Goal: Transaction & Acquisition: Purchase product/service

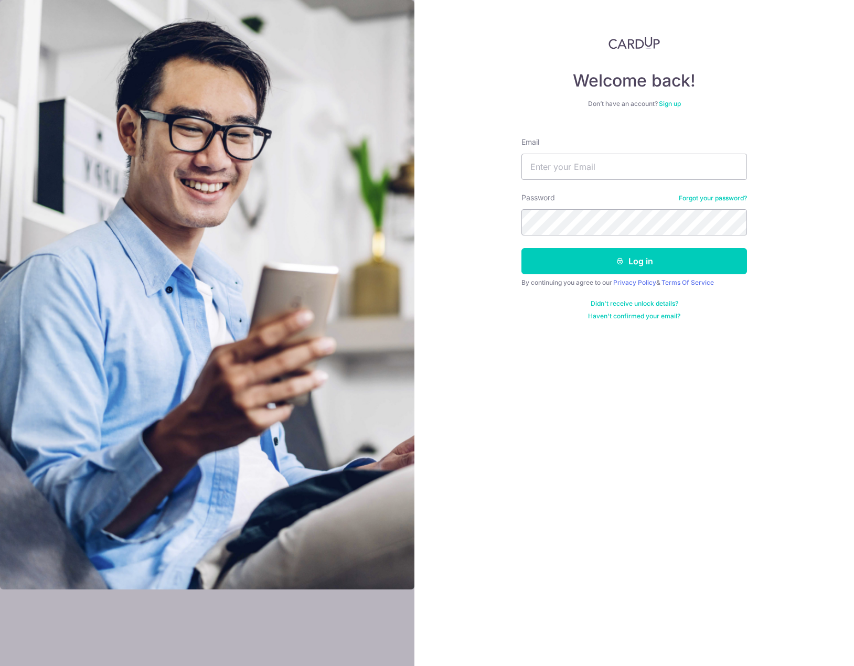
click at [612, 164] on input "Email" at bounding box center [635, 167] width 226 height 26
type input "Zaeem@ummi.sg"
click at [565, 263] on button "Log in" at bounding box center [635, 261] width 226 height 26
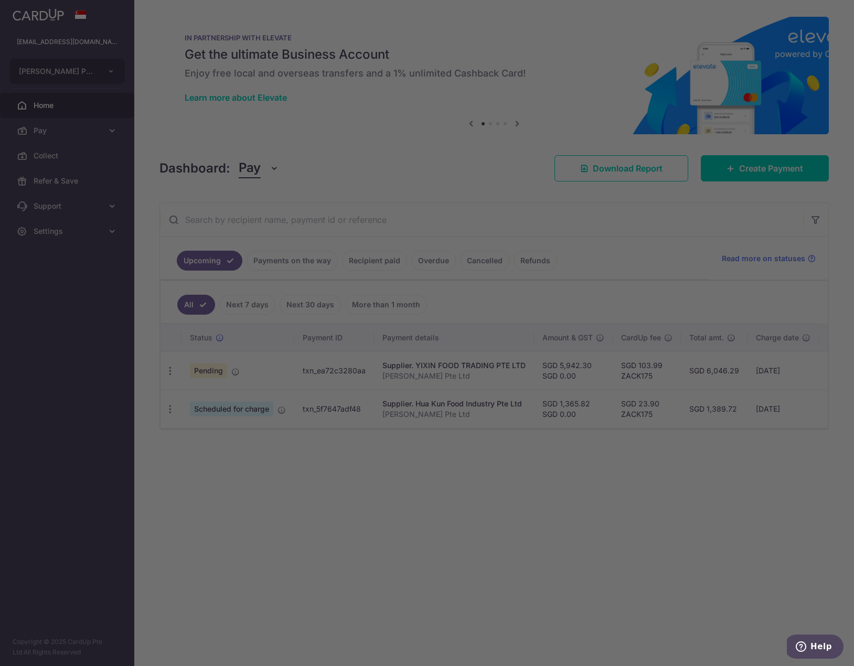
drag, startPoint x: 747, startPoint y: 169, endPoint x: 724, endPoint y: 177, distance: 23.9
click at [747, 169] on div at bounding box center [431, 336] width 863 height 673
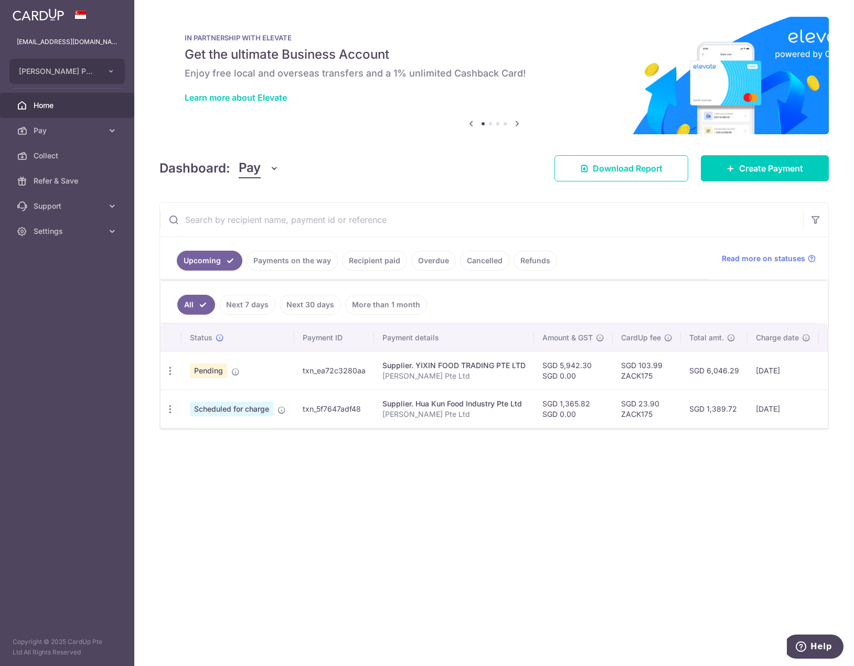
click at [209, 372] on span "Pending" at bounding box center [208, 371] width 37 height 15
click at [759, 167] on span "Create Payment" at bounding box center [771, 168] width 64 height 13
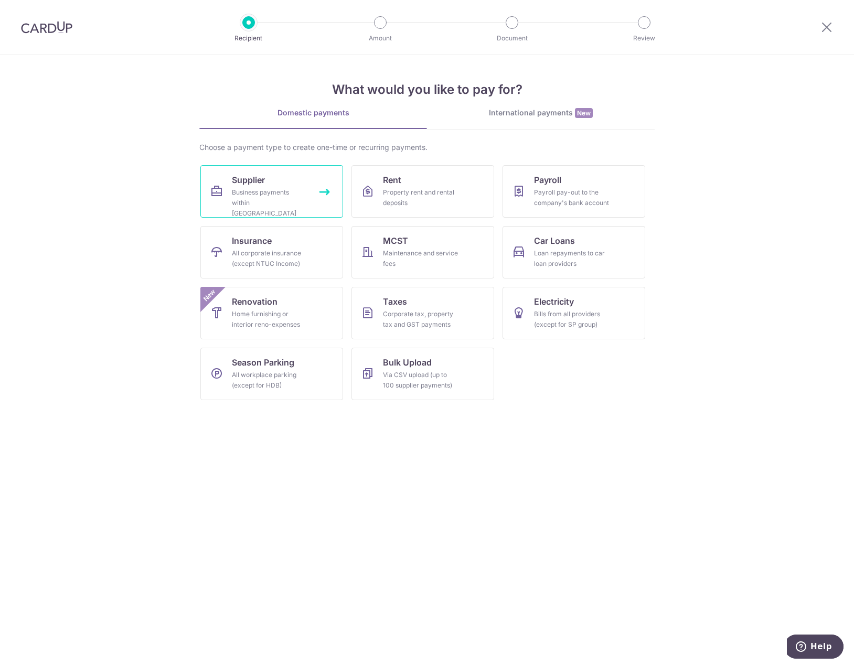
click at [278, 185] on link "Supplier Business payments within Singapore" at bounding box center [271, 191] width 143 height 52
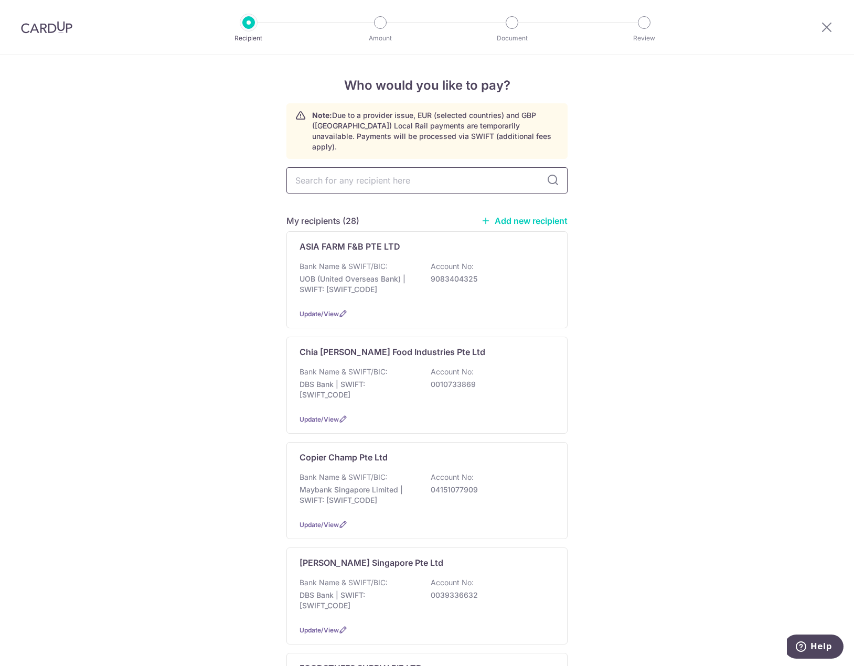
click at [373, 169] on input "text" at bounding box center [426, 180] width 281 height 26
click at [392, 167] on input "text" at bounding box center [426, 180] width 281 height 26
type input "yik"
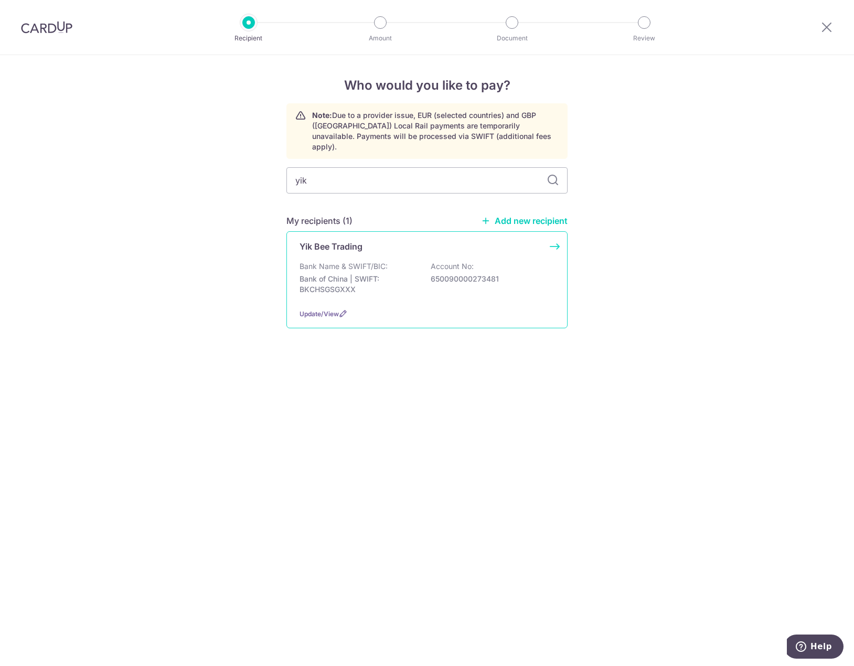
click at [384, 245] on div "Yik Bee Trading Bank Name & SWIFT/BIC: Bank of China | SWIFT: BKCHSGSGXXX Accou…" at bounding box center [426, 279] width 281 height 97
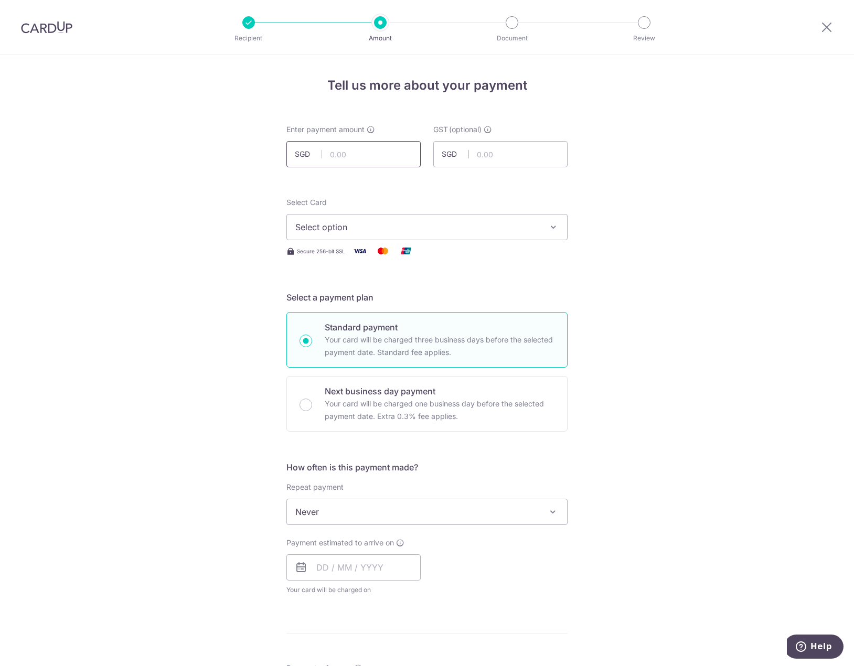
click at [351, 147] on input "text" at bounding box center [353, 154] width 134 height 26
type input "1,716.75"
click at [645, 292] on div "Tell us more about your payment Enter payment amount SGD 1,716.75 1716.75 GST (…" at bounding box center [427, 564] width 854 height 1019
click at [378, 228] on span "Select option" at bounding box center [417, 227] width 245 height 13
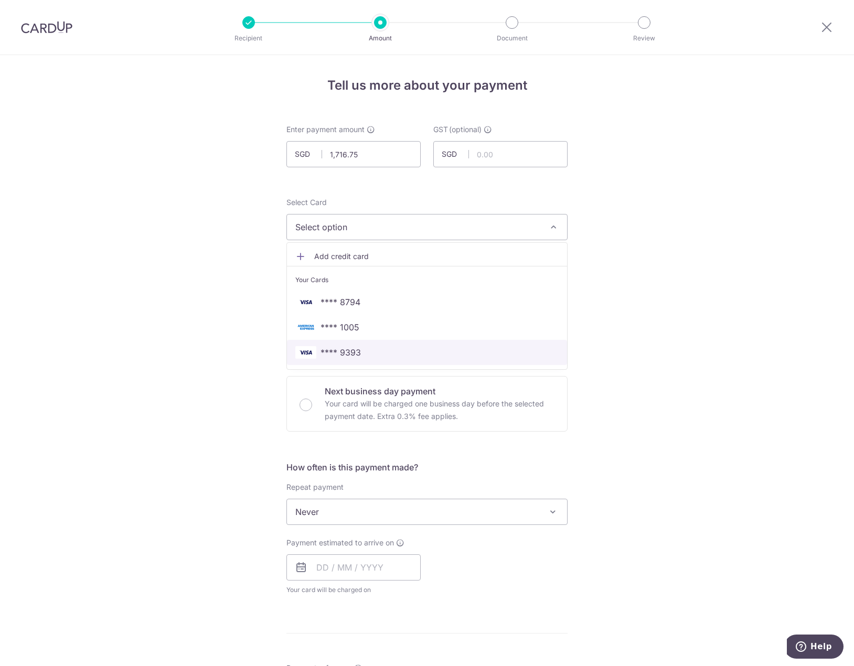
click at [358, 349] on span "**** 9393" at bounding box center [341, 352] width 40 height 13
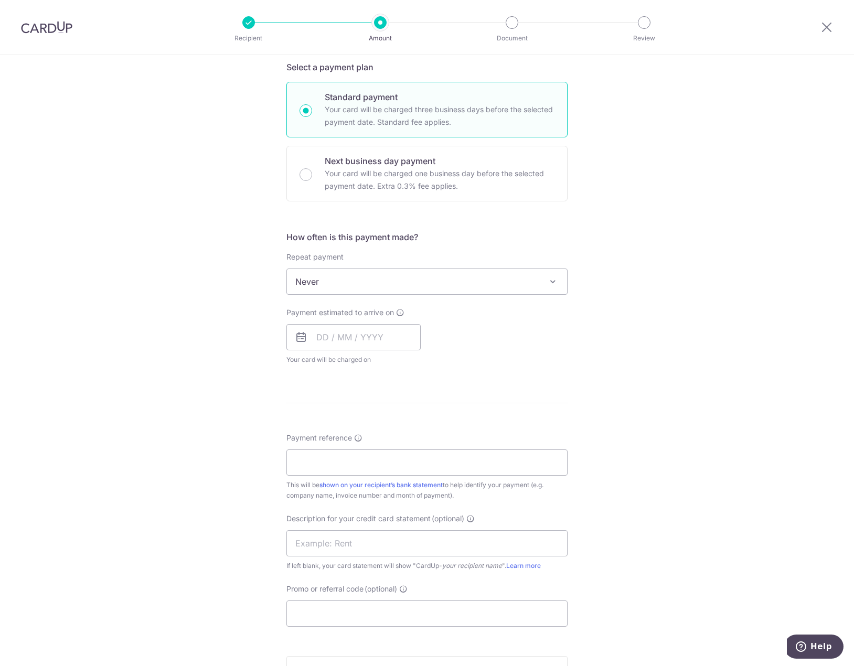
scroll to position [262, 0]
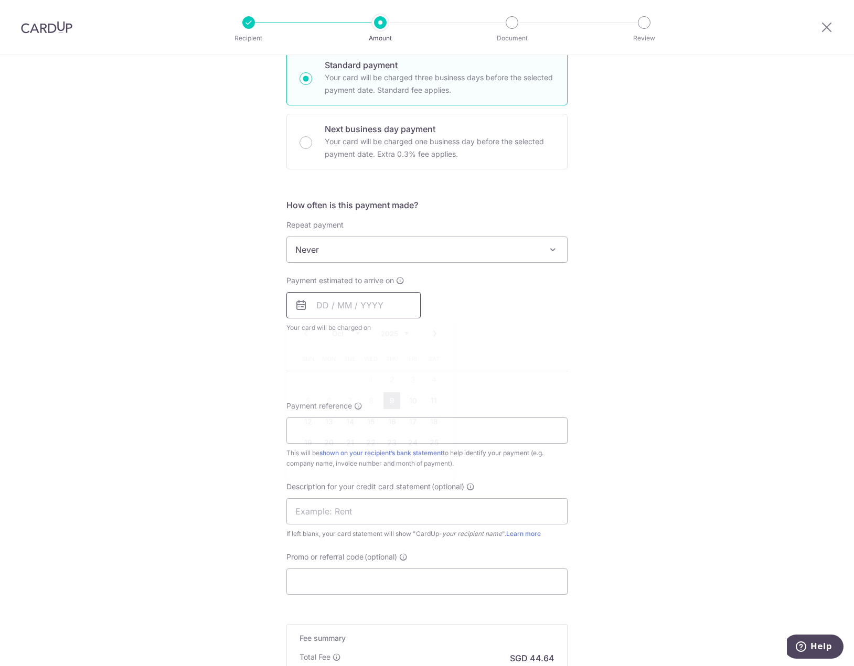
click at [339, 296] on input "text" at bounding box center [353, 305] width 134 height 26
click at [388, 398] on link "9" at bounding box center [392, 400] width 17 height 17
type input "09/10/2025"
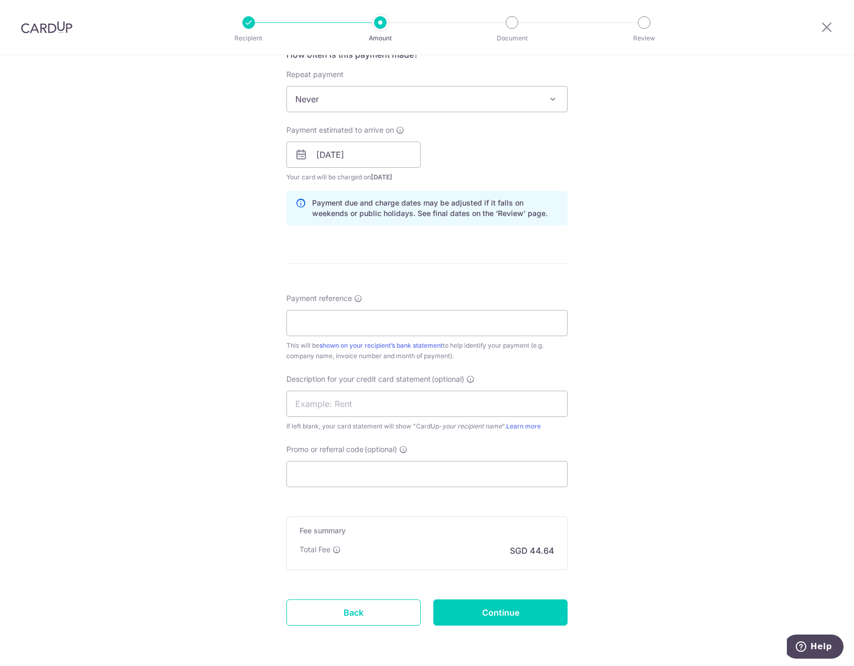
scroll to position [420, 0]
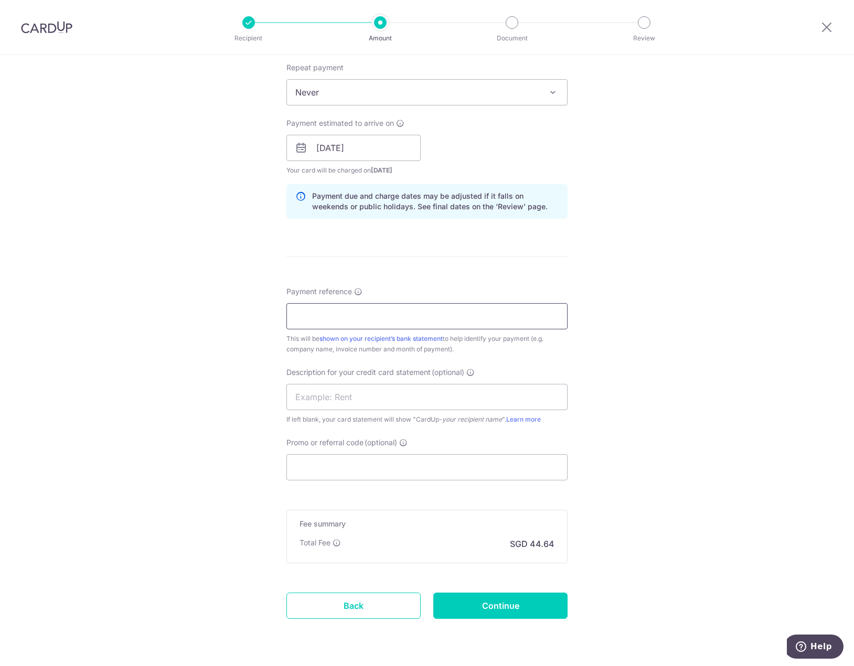
click at [359, 316] on input "Payment reference" at bounding box center [426, 316] width 281 height 26
type input "Zack Syabas"
click at [363, 395] on input "text" at bounding box center [426, 397] width 281 height 26
type input "ZS Yik Bee"
click at [366, 475] on input "Promo or referral code (optional)" at bounding box center [426, 467] width 281 height 26
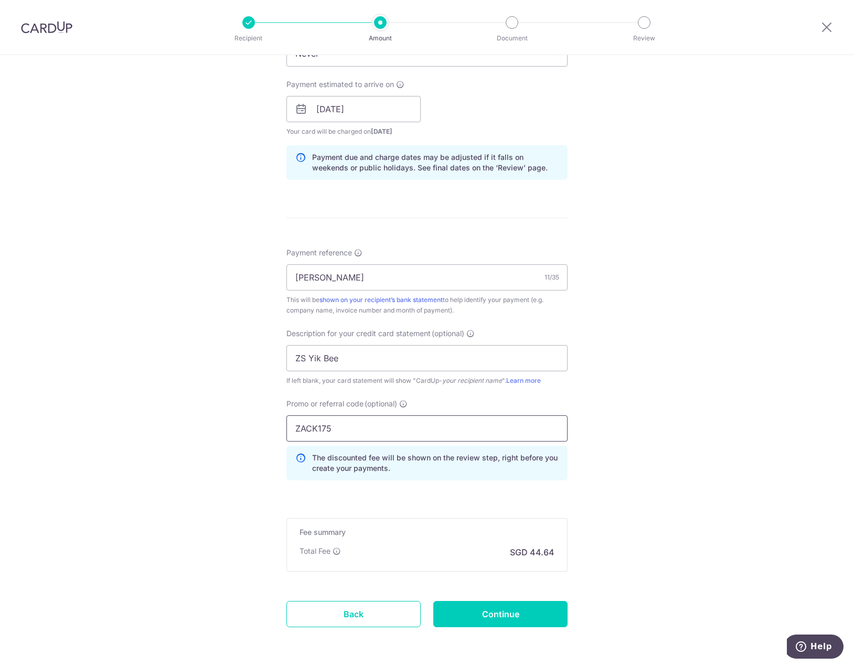
scroll to position [498, 0]
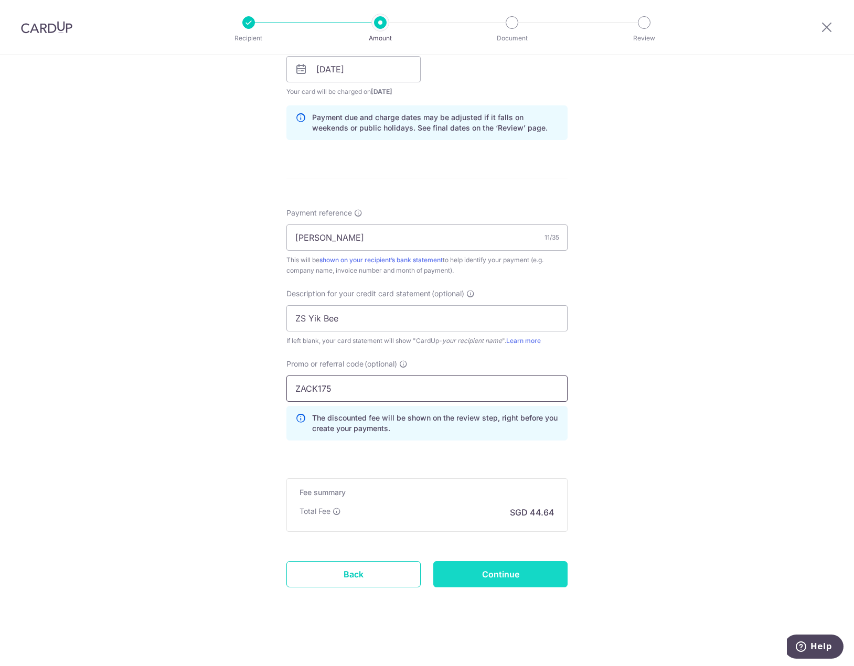
type input "ZACK175"
click at [495, 579] on input "Continue" at bounding box center [500, 574] width 134 height 26
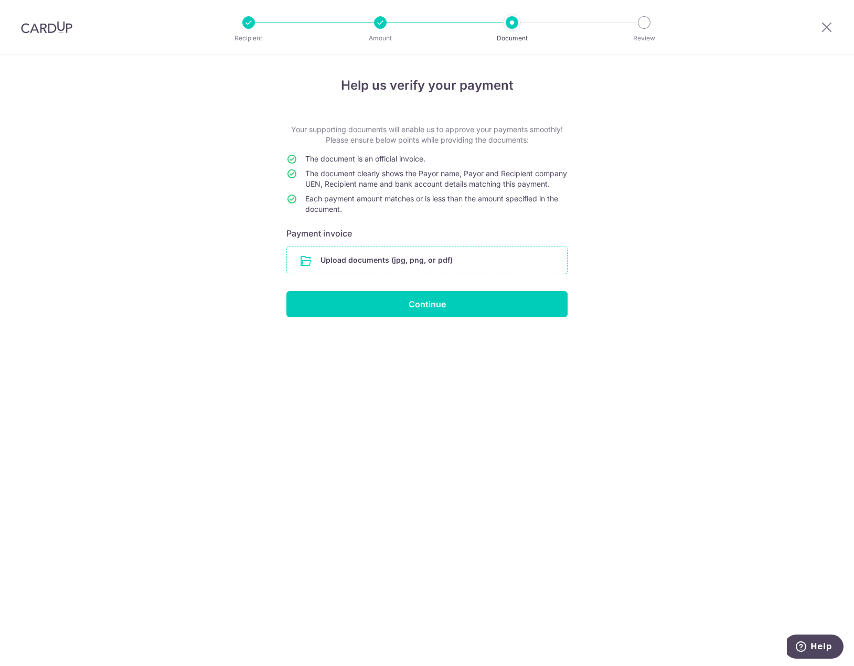
click at [360, 271] on input "file" at bounding box center [427, 260] width 280 height 27
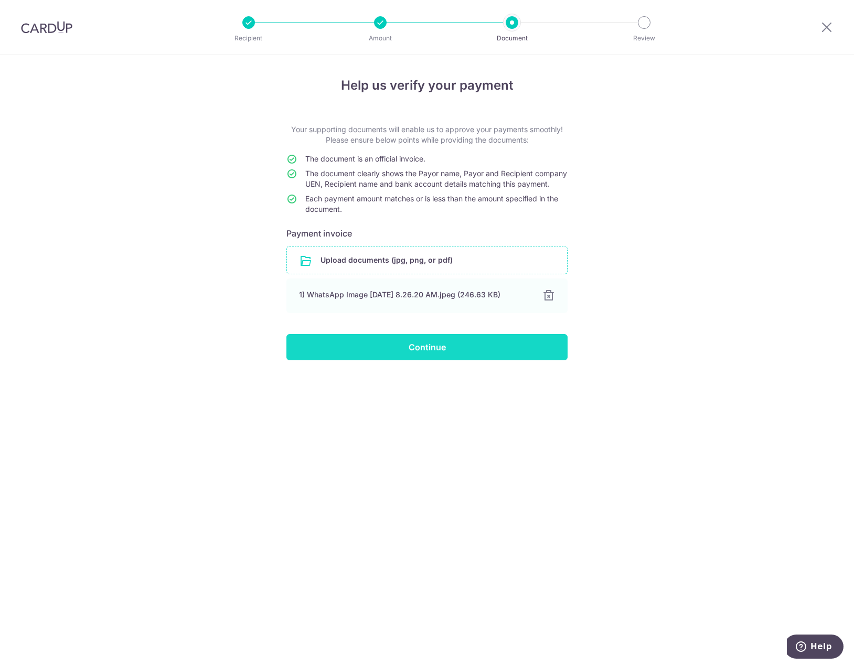
click at [398, 359] on input "Continue" at bounding box center [426, 347] width 281 height 26
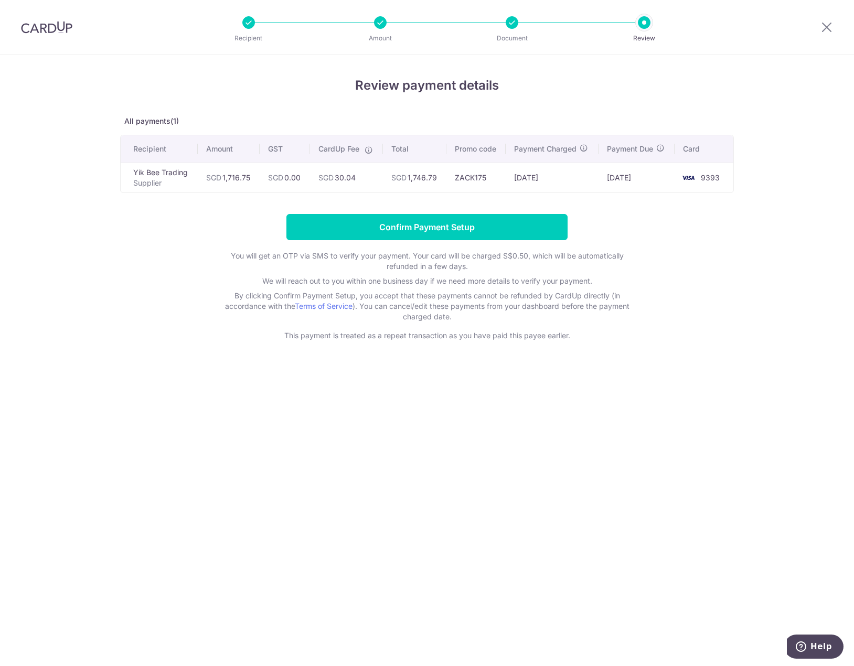
click at [248, 390] on div "Review payment details All payments(1) Recipient Amount GST CardUp Fee Total Pr…" at bounding box center [427, 360] width 854 height 611
click at [333, 227] on input "Confirm Payment Setup" at bounding box center [426, 227] width 281 height 26
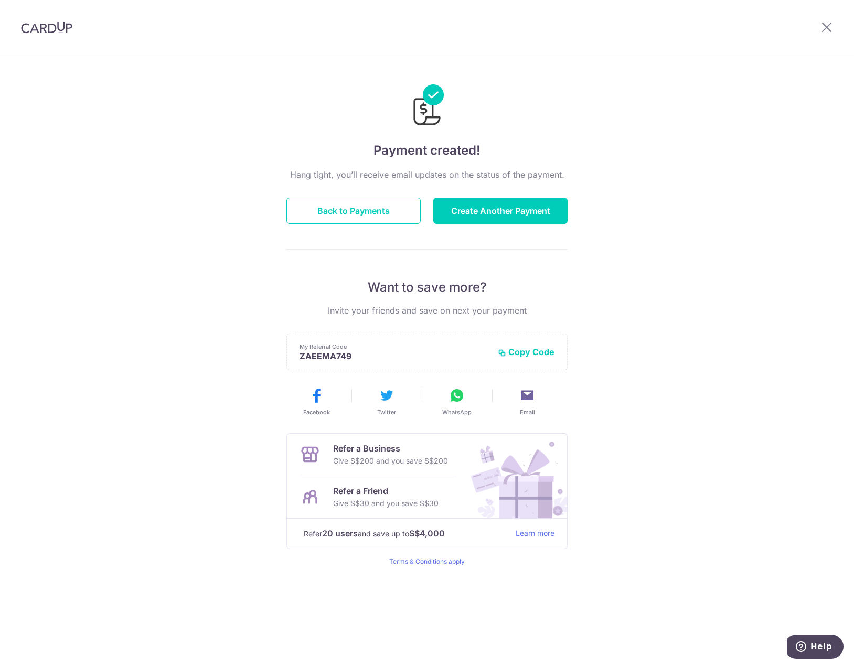
click at [125, 151] on div "Payment created! Hang tight, you’ll receive email updates on the status of the …" at bounding box center [427, 360] width 854 height 611
